Goal: Task Accomplishment & Management: Manage account settings

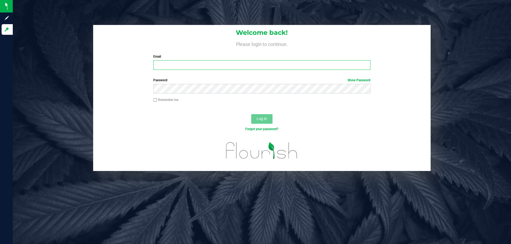
click at [174, 65] on input "Email" at bounding box center [261, 65] width 217 height 10
type input "[EMAIL_ADDRESS][DOMAIN_NAME]"
click at [251, 114] on button "Log In" at bounding box center [261, 119] width 21 height 10
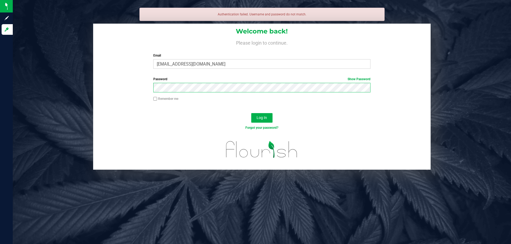
click at [251, 113] on button "Log In" at bounding box center [261, 118] width 21 height 10
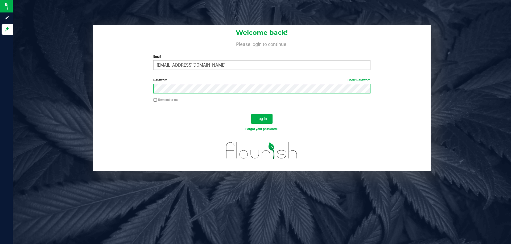
click at [251, 114] on button "Log In" at bounding box center [261, 119] width 21 height 10
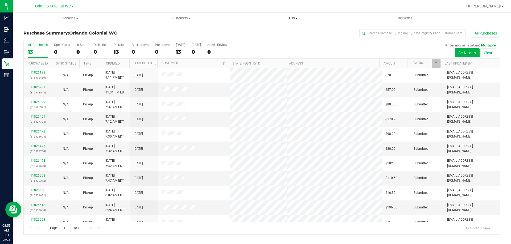
click at [298, 15] on uib-tab-heading "Tills Manage tills Reconcile e-payments" at bounding box center [292, 18] width 111 height 11
click at [286, 32] on li "Manage tills" at bounding box center [293, 32] width 112 height 6
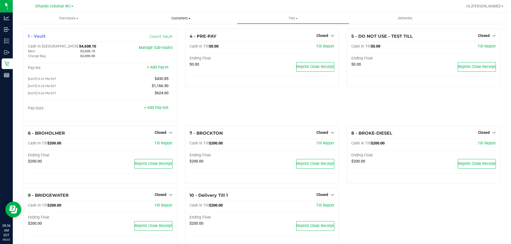
click at [203, 7] on div at bounding box center [278, 6] width 367 height 10
click at [163, 195] on span "Closed" at bounding box center [161, 195] width 12 height 4
click at [163, 208] on link "Open Till" at bounding box center [160, 206] width 14 height 4
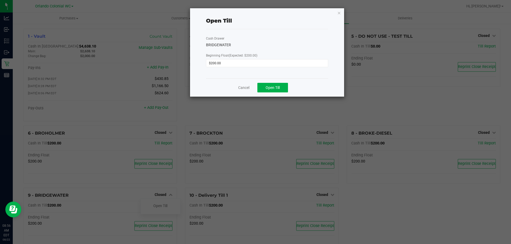
click at [279, 82] on div "Cancel Open Till" at bounding box center [267, 87] width 122 height 18
click at [281, 91] on button "Open Till" at bounding box center [272, 88] width 31 height 10
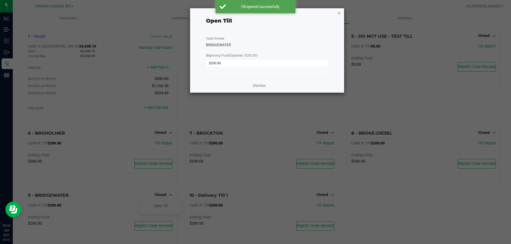
click at [339, 13] on icon "button" at bounding box center [339, 13] width 4 height 6
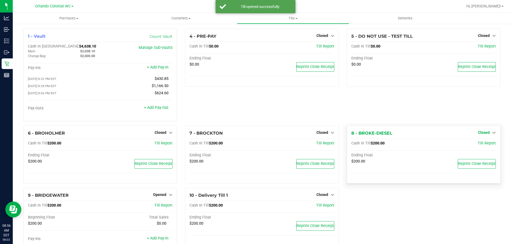
click at [487, 133] on link "Closed" at bounding box center [487, 133] width 18 height 4
click at [484, 146] on link "Open Till" at bounding box center [483, 143] width 14 height 4
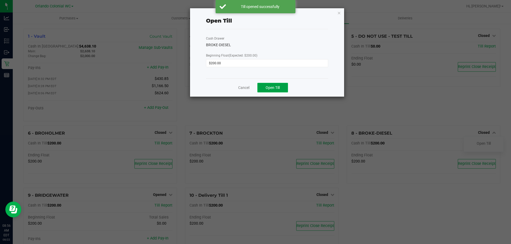
click at [278, 87] on span "Open Till" at bounding box center [272, 88] width 14 height 4
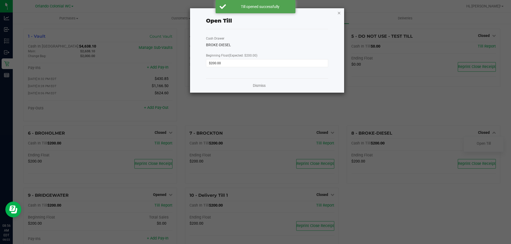
click at [339, 14] on icon "button" at bounding box center [339, 13] width 4 height 6
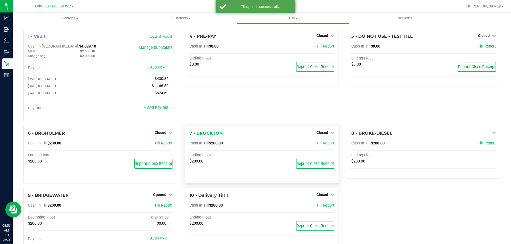
click at [326, 131] on div "Closed" at bounding box center [325, 133] width 18 height 6
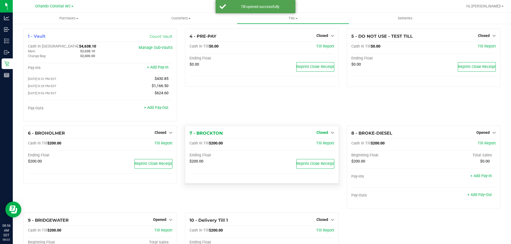
click at [324, 133] on span "Closed" at bounding box center [322, 133] width 12 height 4
click at [323, 146] on link "Open Till" at bounding box center [322, 143] width 14 height 4
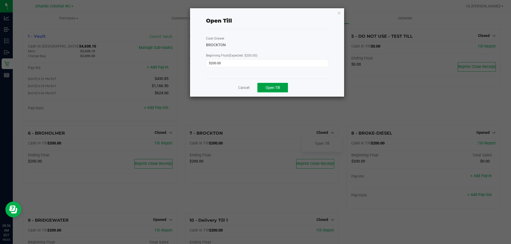
click at [270, 88] on span "Open Till" at bounding box center [272, 88] width 14 height 4
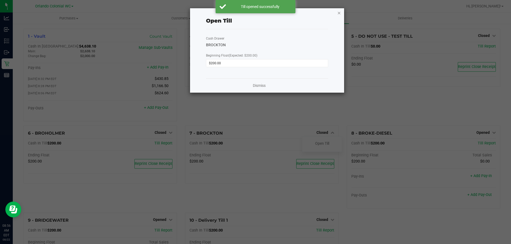
click at [339, 13] on icon "button" at bounding box center [339, 13] width 4 height 6
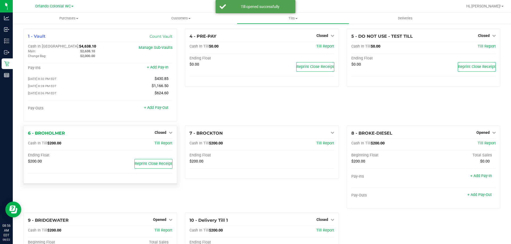
click at [166, 132] on div "Closed" at bounding box center [164, 133] width 18 height 6
click at [163, 134] on span "Closed" at bounding box center [161, 133] width 12 height 4
click at [161, 145] on link "Open Till" at bounding box center [160, 143] width 14 height 4
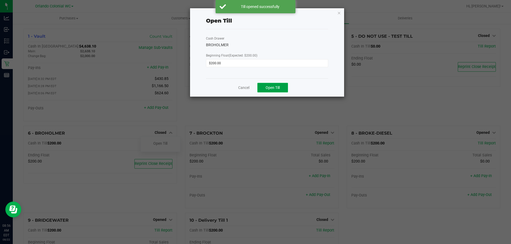
click at [271, 89] on span "Open Till" at bounding box center [272, 88] width 14 height 4
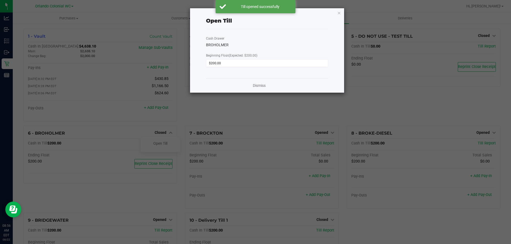
click at [339, 12] on icon "button" at bounding box center [339, 13] width 4 height 6
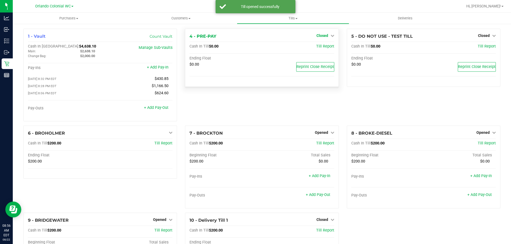
click at [327, 34] on link "Closed" at bounding box center [325, 36] width 18 height 4
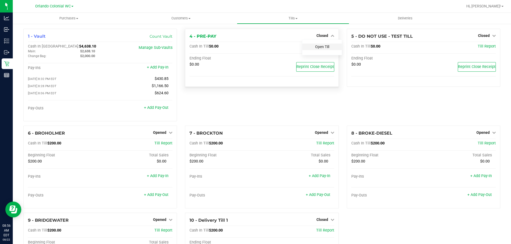
click at [323, 47] on link "Open Till" at bounding box center [322, 47] width 14 height 4
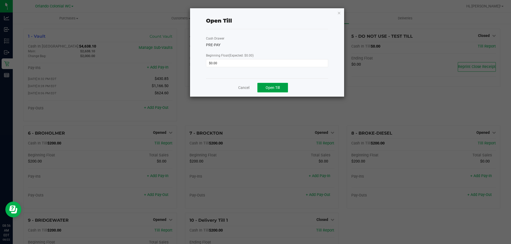
click at [277, 89] on span "Open Till" at bounding box center [272, 88] width 14 height 4
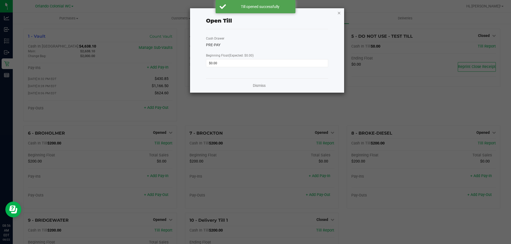
click at [340, 12] on icon "button" at bounding box center [339, 13] width 4 height 6
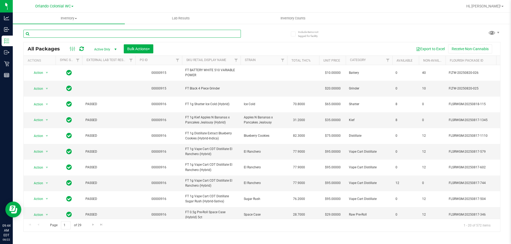
click at [100, 35] on input "text" at bounding box center [131, 34] width 217 height 8
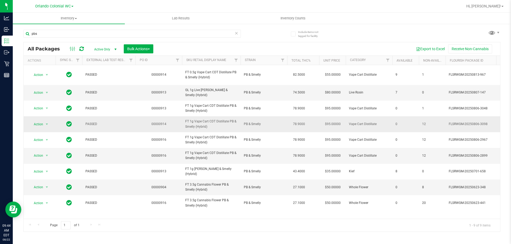
click at [210, 121] on span "FT 1g Vape Cart CDT Distillate PB & Smelly (Hybrid)" at bounding box center [211, 124] width 52 height 10
copy tr "FT 1g Vape Cart CDT Distillate PB & Smelly (Hybrid)"
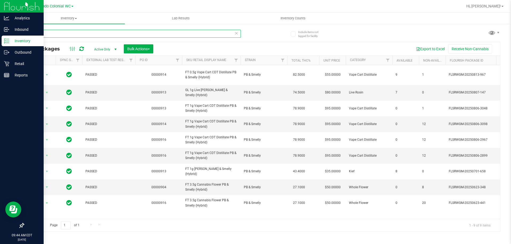
drag, startPoint x: 51, startPoint y: 35, endPoint x: 0, endPoint y: 36, distance: 50.5
click at [0, 35] on div "Analytics Inbound Inventory Outbound Retail Reports 09:44 AM EDT 08/22/2025 08/…" at bounding box center [255, 122] width 511 height 244
paste input "FT 1g Vape Cart CDT Distillate PB & Smelly (Hybrid)"
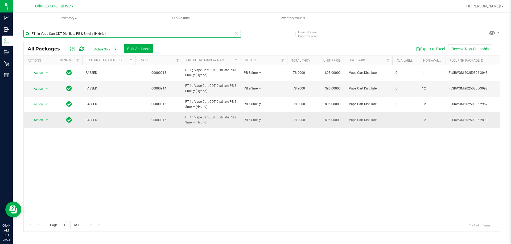
type input "FT 1g Vape Cart CDT Distillate PB & Smelly (Hybrid)"
click at [34, 119] on span "Action" at bounding box center [36, 119] width 14 height 7
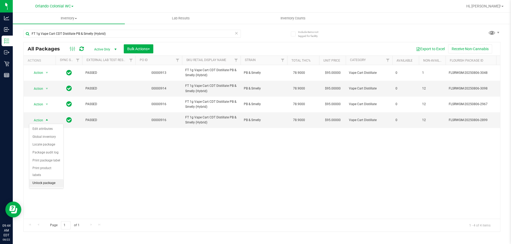
click at [58, 180] on li "Unlock package" at bounding box center [46, 184] width 34 height 8
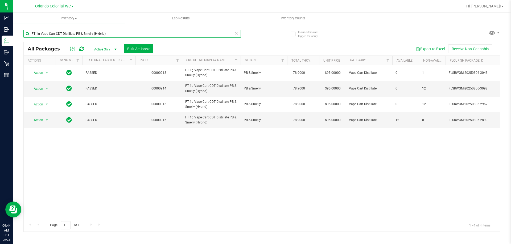
click at [130, 34] on input "FT 1g Vape Cart CDT Distillate PB & Smelly (Hybrid)" at bounding box center [131, 34] width 217 height 8
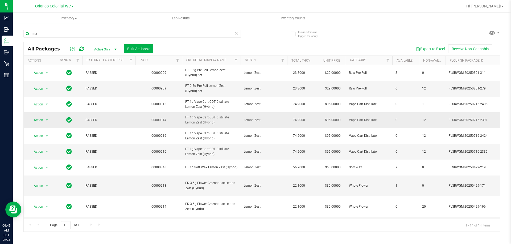
click at [206, 124] on span "FT 1g Vape Cart CDT Distillate Lemon Zest (Hybrid)" at bounding box center [211, 120] width 52 height 10
copy tr "FT 1g Vape Cart CDT Distillate Lemon Zest (Hybrid)"
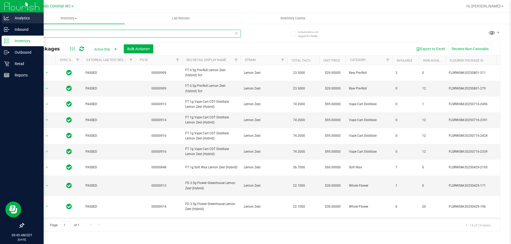
drag, startPoint x: 45, startPoint y: 35, endPoint x: 12, endPoint y: 22, distance: 35.0
click at [14, 27] on div "Include items not tagged for facility lmz All Packages Active Only Active Only …" at bounding box center [262, 104] width 498 height 162
paste input "FT 1g Vape Cart CDT Distillate Lemon Zest (Hybrid)"
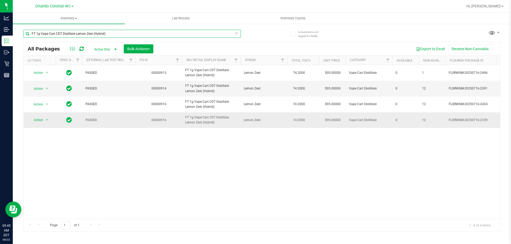
type input "FT 1g Vape Cart CDT Distillate Lemon Zest (Hybrid)"
click at [41, 124] on span "Action" at bounding box center [36, 119] width 14 height 7
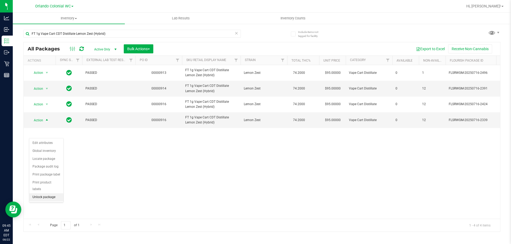
click at [48, 194] on li "Unlock package" at bounding box center [46, 198] width 34 height 8
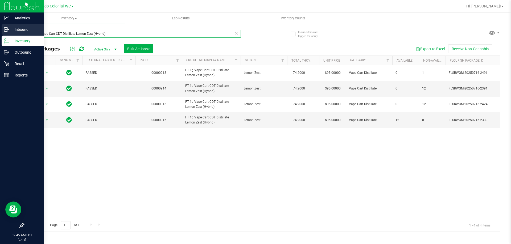
drag, startPoint x: 119, startPoint y: 34, endPoint x: 0, endPoint y: 35, distance: 118.9
click at [0, 35] on div "Analytics Inbound Inventory Outbound Retail Reports 09:45 AM EDT 08/22/2025 08/…" at bounding box center [255, 122] width 511 height 244
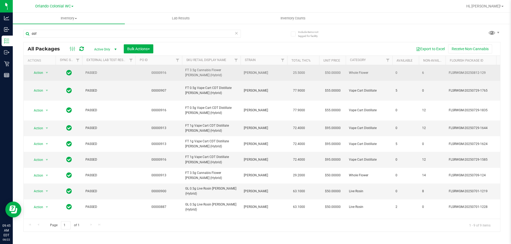
click at [188, 66] on td "FT 3.5g Cannabis Flower Dulce De Fresa (Hybrid)" at bounding box center [211, 73] width 59 height 16
click at [196, 73] on span "FT 3.5g Cannabis Flower Dulce De Fresa (Hybrid)" at bounding box center [211, 73] width 52 height 10
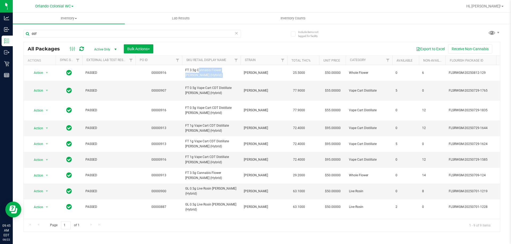
drag, startPoint x: 196, startPoint y: 73, endPoint x: 88, endPoint y: 45, distance: 111.5
click at [196, 73] on span "FT 3.5g Cannabis Flower Dulce De Fresa (Hybrid)" at bounding box center [211, 73] width 52 height 10
copy tr "FT 3.5g Cannabis Flower Dulce De Fresa (Hybrid)"
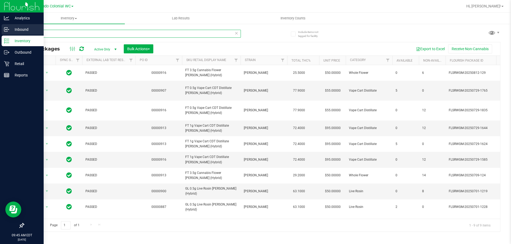
drag, startPoint x: 71, startPoint y: 34, endPoint x: 0, endPoint y: 35, distance: 71.3
click at [0, 31] on div "Analytics Inbound Inventory Outbound Retail Reports 09:45 AM EDT 08/22/2025 08/…" at bounding box center [255, 122] width 511 height 244
paste input "FT 3.5g Cannabis Flower Dulce De Fresa (Hybrid)"
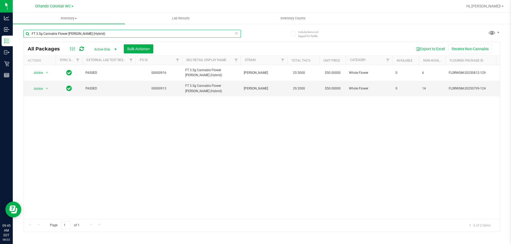
type input "FT 3.5g Cannabis Flower Dulce De Fresa (Hybrid)"
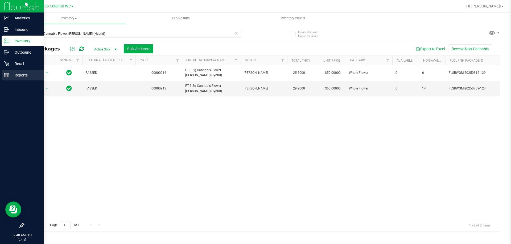
click at [9, 74] on icon at bounding box center [6, 75] width 5 height 5
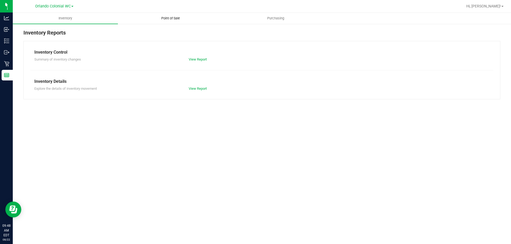
click at [169, 17] on span "Point of Sale" at bounding box center [170, 18] width 33 height 5
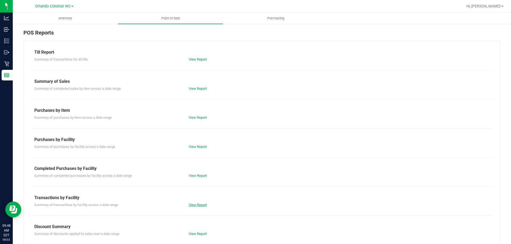
click at [199, 206] on link "View Report" at bounding box center [198, 205] width 18 height 4
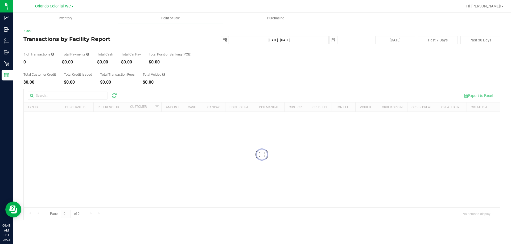
click at [225, 39] on span "select" at bounding box center [225, 40] width 4 height 4
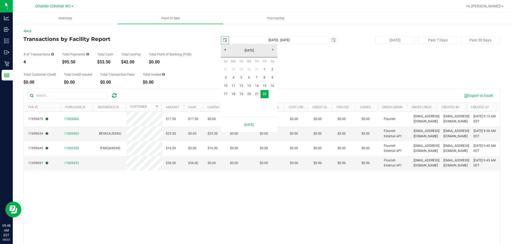
scroll to position [0, 13]
click at [256, 95] on link "21" at bounding box center [257, 94] width 8 height 8
type input "2025-08-21"
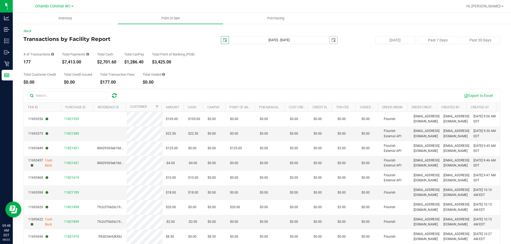
click at [332, 40] on span "select" at bounding box center [333, 40] width 4 height 4
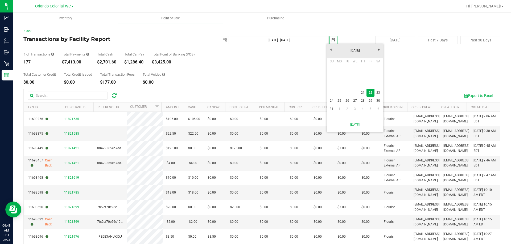
click at [363, 94] on link "21" at bounding box center [363, 93] width 8 height 8
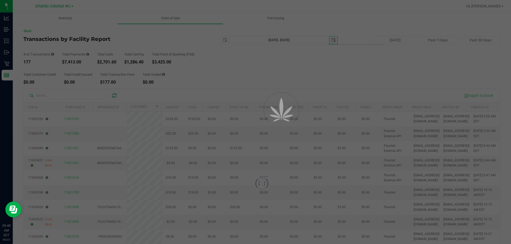
type input "Aug 21, 2025 - Aug 21, 2025"
type input "2025-08-21"
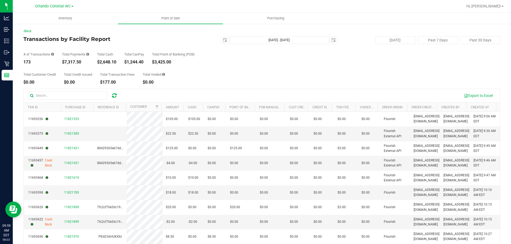
click at [235, 70] on div "Total Customer Credit $0.00 Total Credit Issued $0.00 Total Transaction Fees $1…" at bounding box center [261, 74] width 477 height 20
click at [230, 71] on div "Total Customer Credit $0.00 Total Credit Issued $0.00 Total Transaction Fees $1…" at bounding box center [261, 74] width 477 height 20
click at [241, 1] on div at bounding box center [278, 6] width 367 height 10
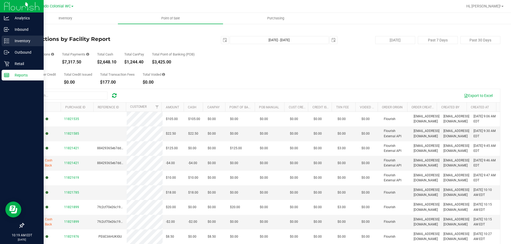
click at [18, 39] on p "Inventory" at bounding box center [25, 41] width 32 height 6
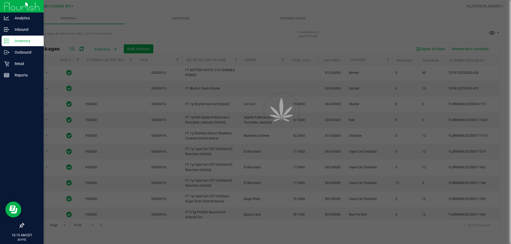
click at [78, 34] on div at bounding box center [255, 122] width 511 height 244
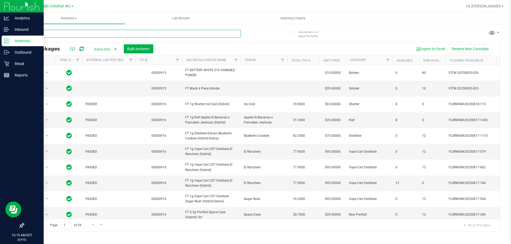
click at [79, 33] on input "text" at bounding box center [131, 34] width 217 height 8
click at [78, 34] on input "text" at bounding box center [131, 34] width 217 height 8
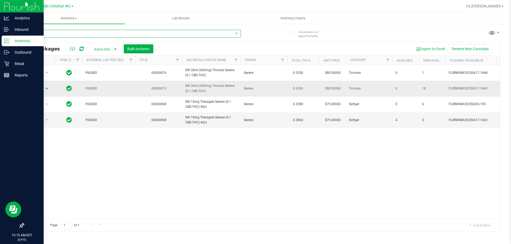
type input "serene"
click at [46, 88] on span "select" at bounding box center [47, 89] width 4 height 4
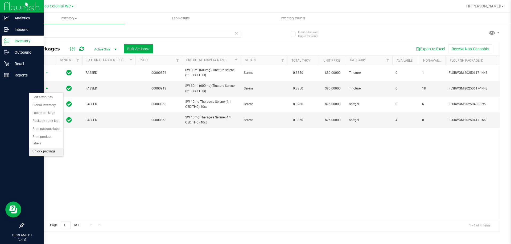
click at [54, 148] on li "Unlock package" at bounding box center [46, 152] width 34 height 8
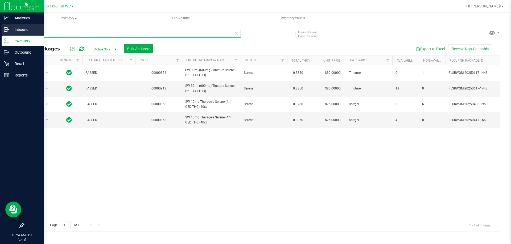
drag, startPoint x: 87, startPoint y: 37, endPoint x: 2, endPoint y: 24, distance: 86.5
click at [0, 24] on div "Analytics Inbound Inventory Outbound Retail Reports 10:24 AM EDT 08/22/2025 08/…" at bounding box center [255, 122] width 511 height 244
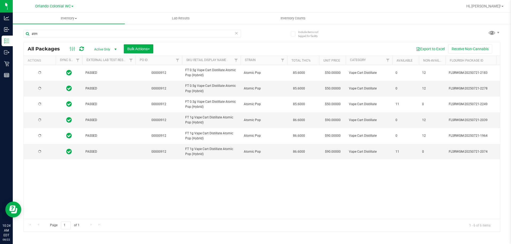
drag, startPoint x: 423, startPoint y: 210, endPoint x: 501, endPoint y: 187, distance: 80.6
click at [339, 207] on div "Action Action Edit attributes Global inventory Locate package Package audit log…" at bounding box center [262, 142] width 476 height 154
click at [306, 200] on div "Action Action Edit attributes Global inventory Locate package Package audit log…" at bounding box center [262, 142] width 476 height 154
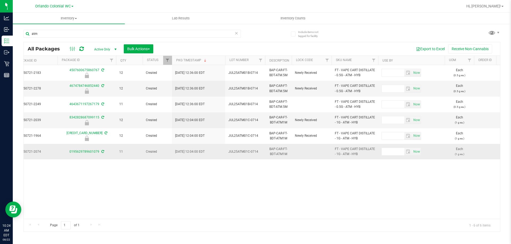
scroll to position [0, 449]
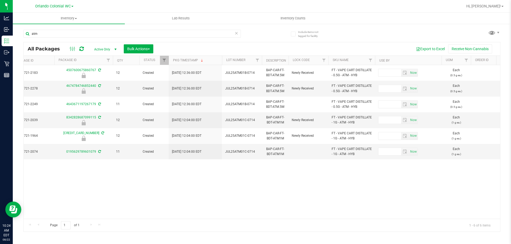
click at [173, 205] on div "Action Action Edit attributes Global inventory Locate package Package audit log…" at bounding box center [262, 142] width 476 height 154
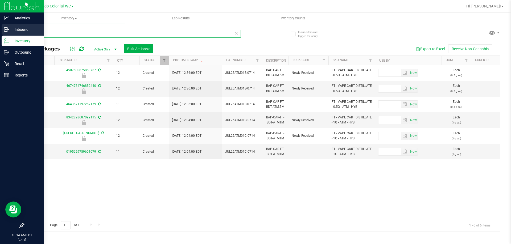
drag, startPoint x: 62, startPoint y: 32, endPoint x: 0, endPoint y: 27, distance: 62.4
click at [0, 27] on div "Analytics Inbound Inventory Outbound Retail Reports 10:34 AM EDT 08/22/2025 08/…" at bounding box center [255, 122] width 511 height 244
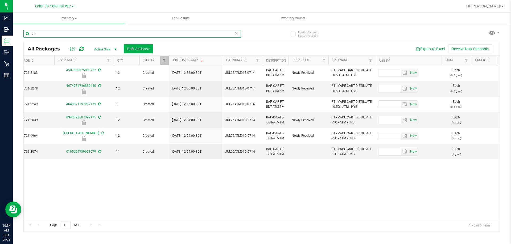
scroll to position [0, 0]
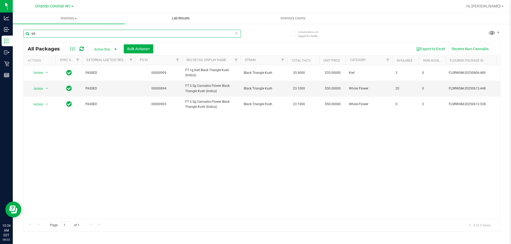
type input "blt"
